Goal: Navigation & Orientation: Find specific page/section

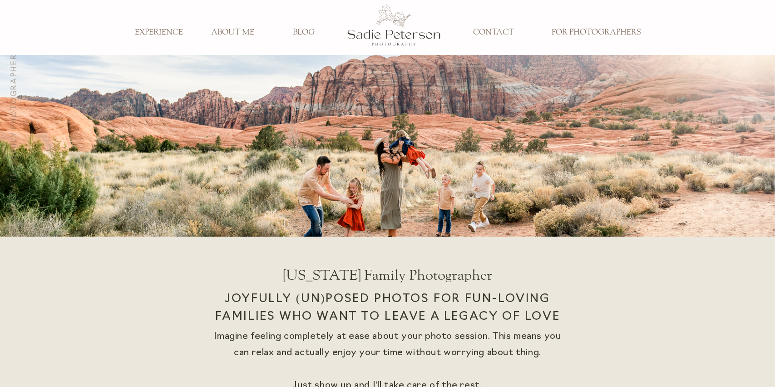
click at [215, 30] on h3 "ABOUT ME" at bounding box center [233, 33] width 60 height 10
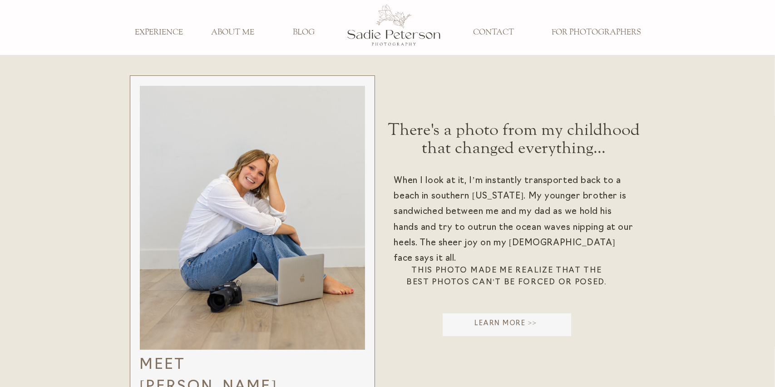
click at [165, 32] on h3 "EXPERIENCE" at bounding box center [159, 33] width 60 height 10
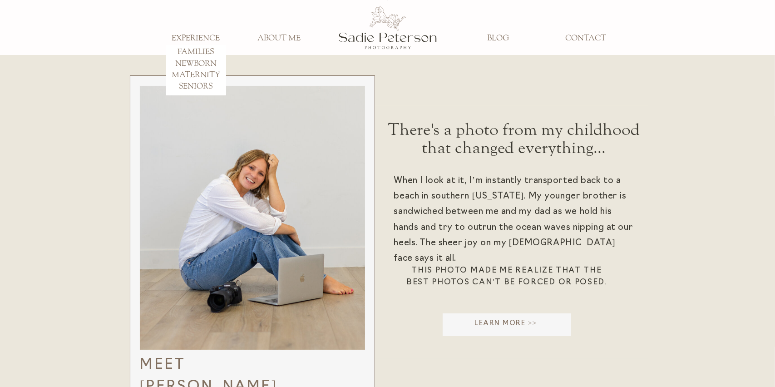
click at [196, 49] on h3 "FAMILIES" at bounding box center [196, 52] width 60 height 10
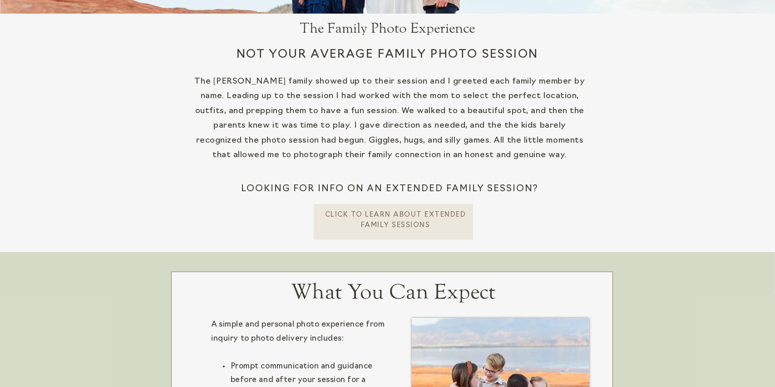
scroll to position [318, 0]
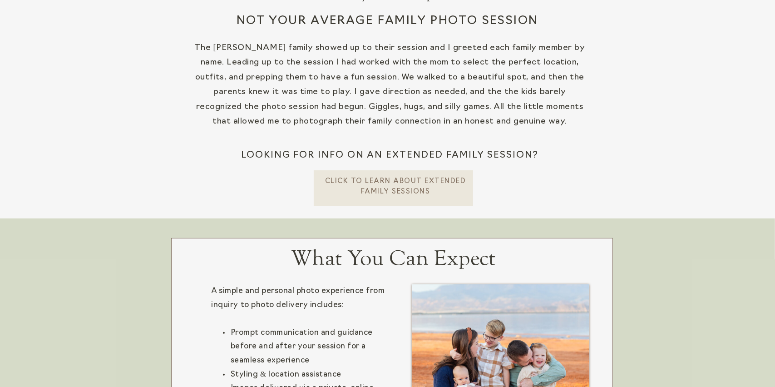
click at [436, 193] on p "CLick To learn about extended Family Sessions" at bounding box center [396, 186] width 142 height 19
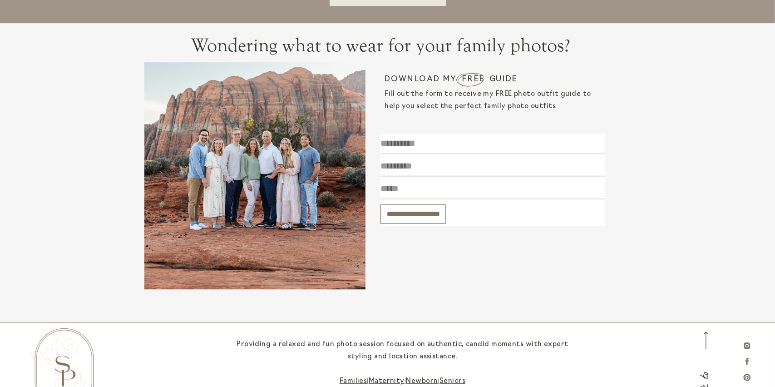
scroll to position [2691, 0]
